Goal: Find specific page/section: Find specific page/section

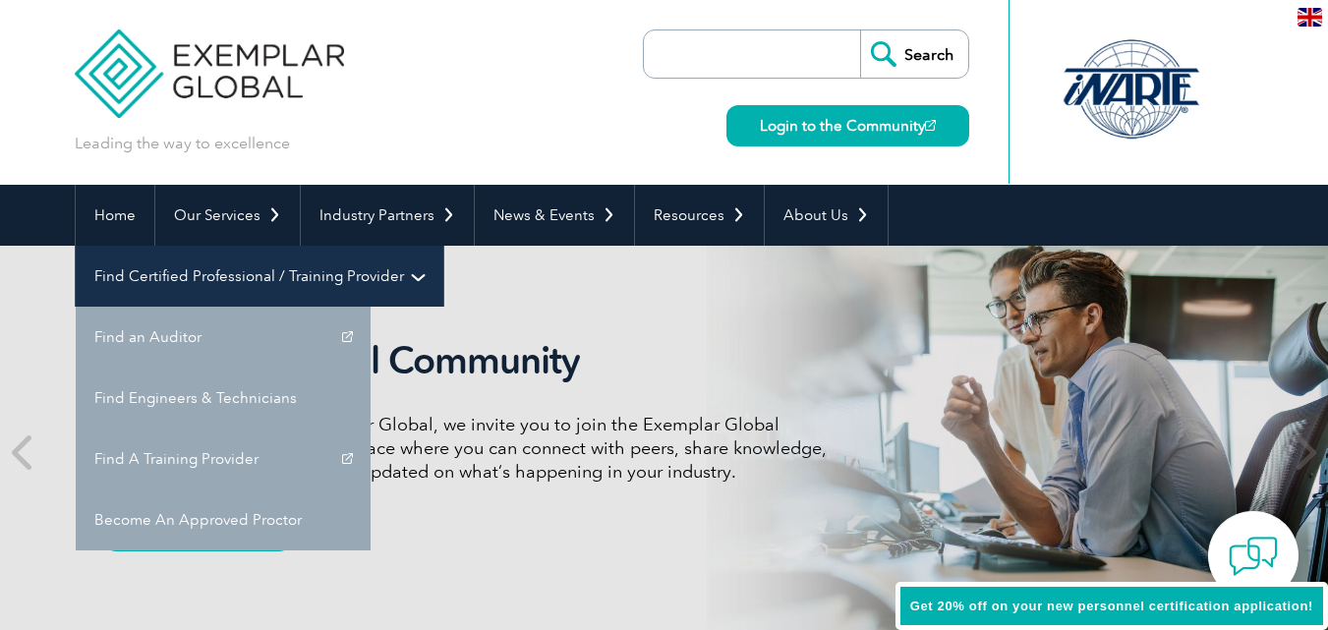
click at [443, 246] on link "Find Certified Professional / Training Provider" at bounding box center [260, 276] width 368 height 61
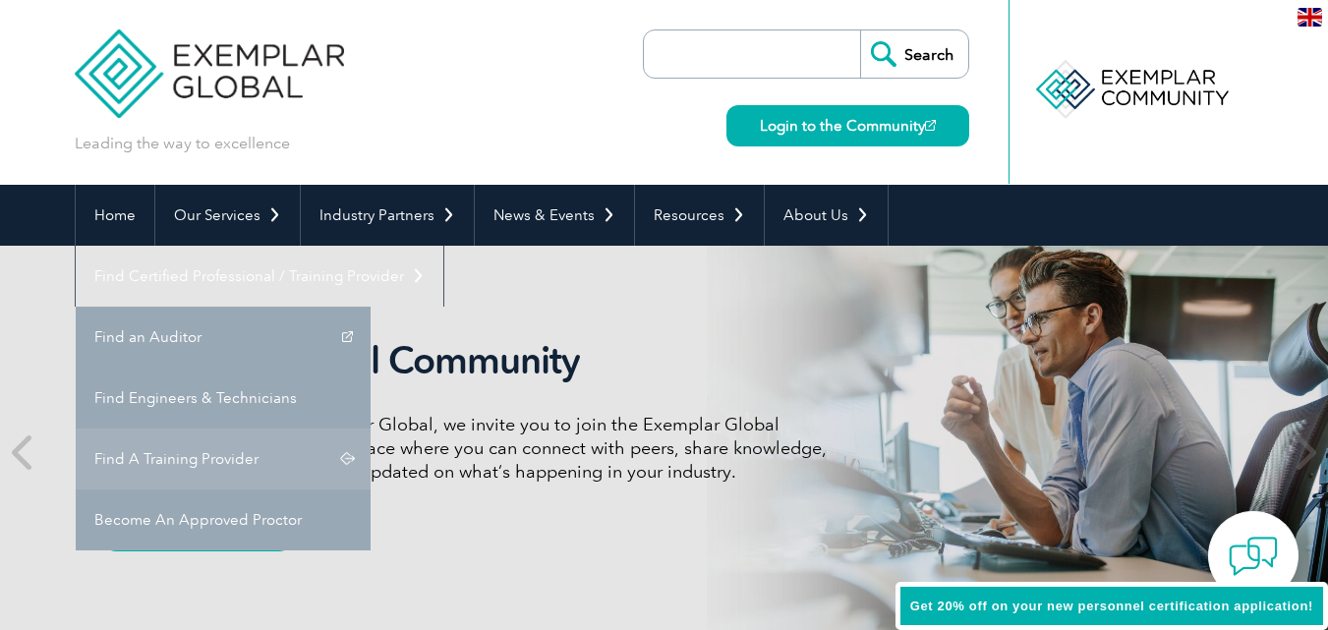
click at [371, 429] on link "Find A Training Provider" at bounding box center [223, 459] width 295 height 61
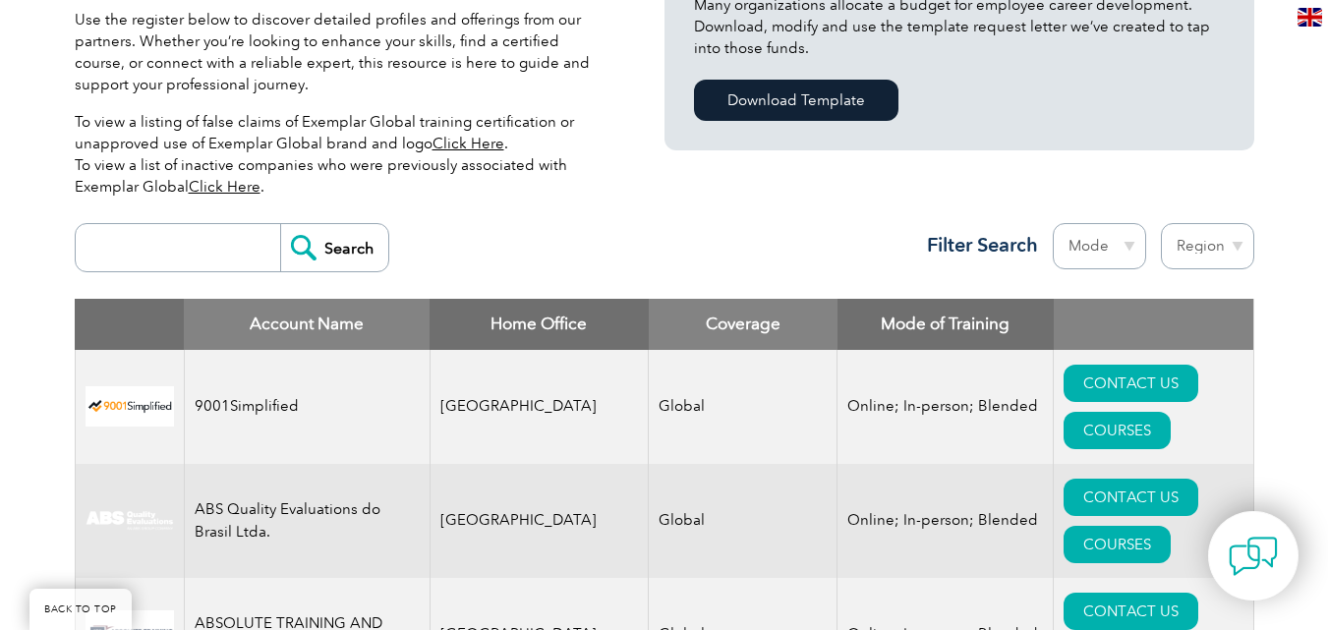
scroll to position [565, 0]
click at [117, 261] on input "search" at bounding box center [183, 247] width 195 height 47
type input "JMD"
click at [280, 224] on input "Search" at bounding box center [334, 247] width 108 height 47
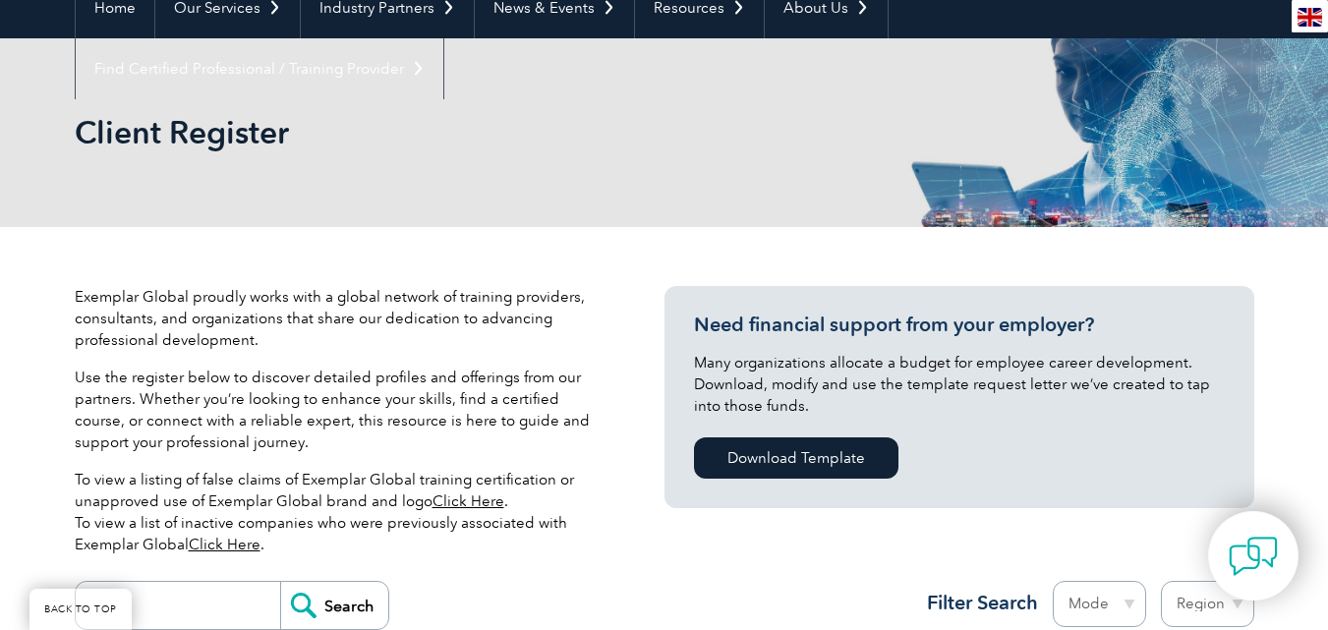
scroll to position [415, 0]
